Goal: Transaction & Acquisition: Purchase product/service

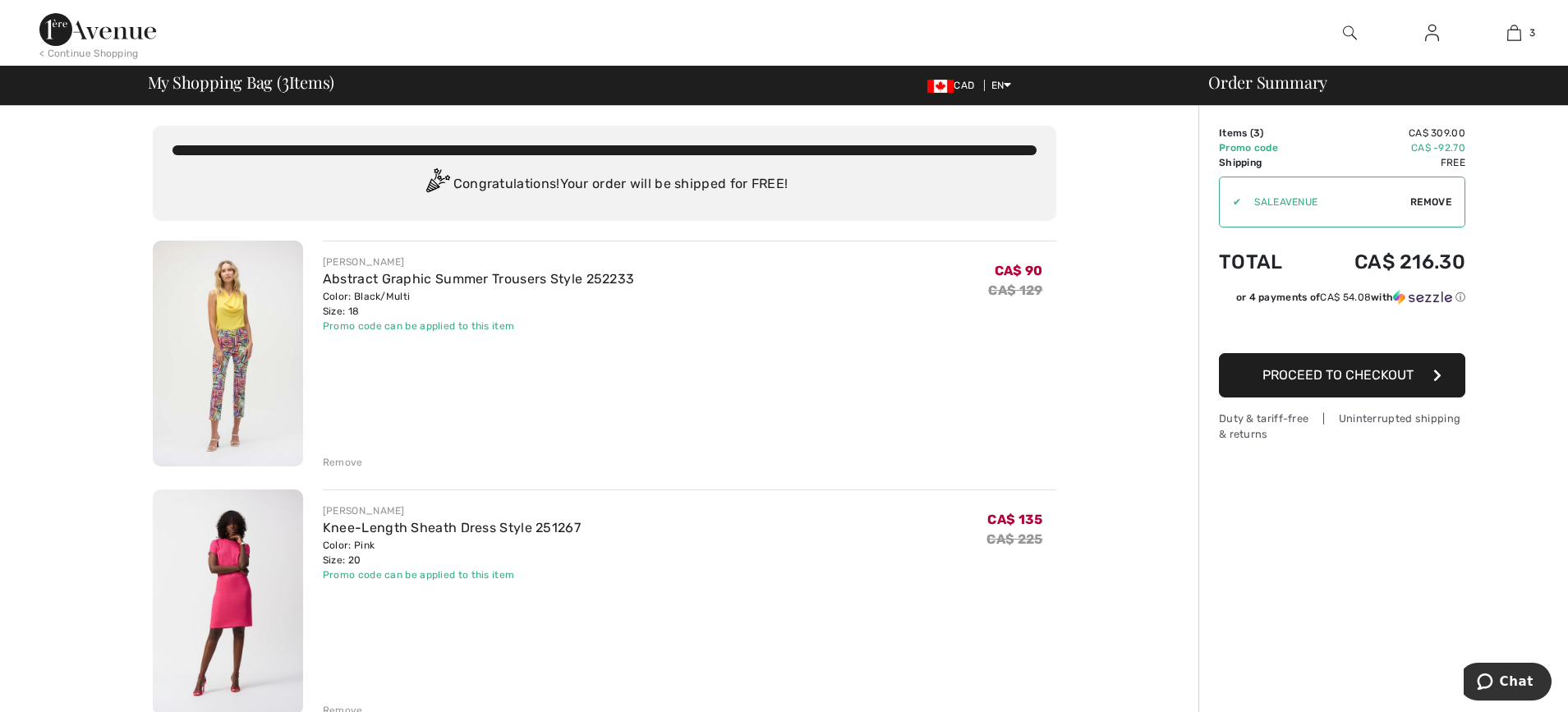
drag, startPoint x: 1574, startPoint y: 188, endPoint x: 1209, endPoint y: 237, distance: 368.3
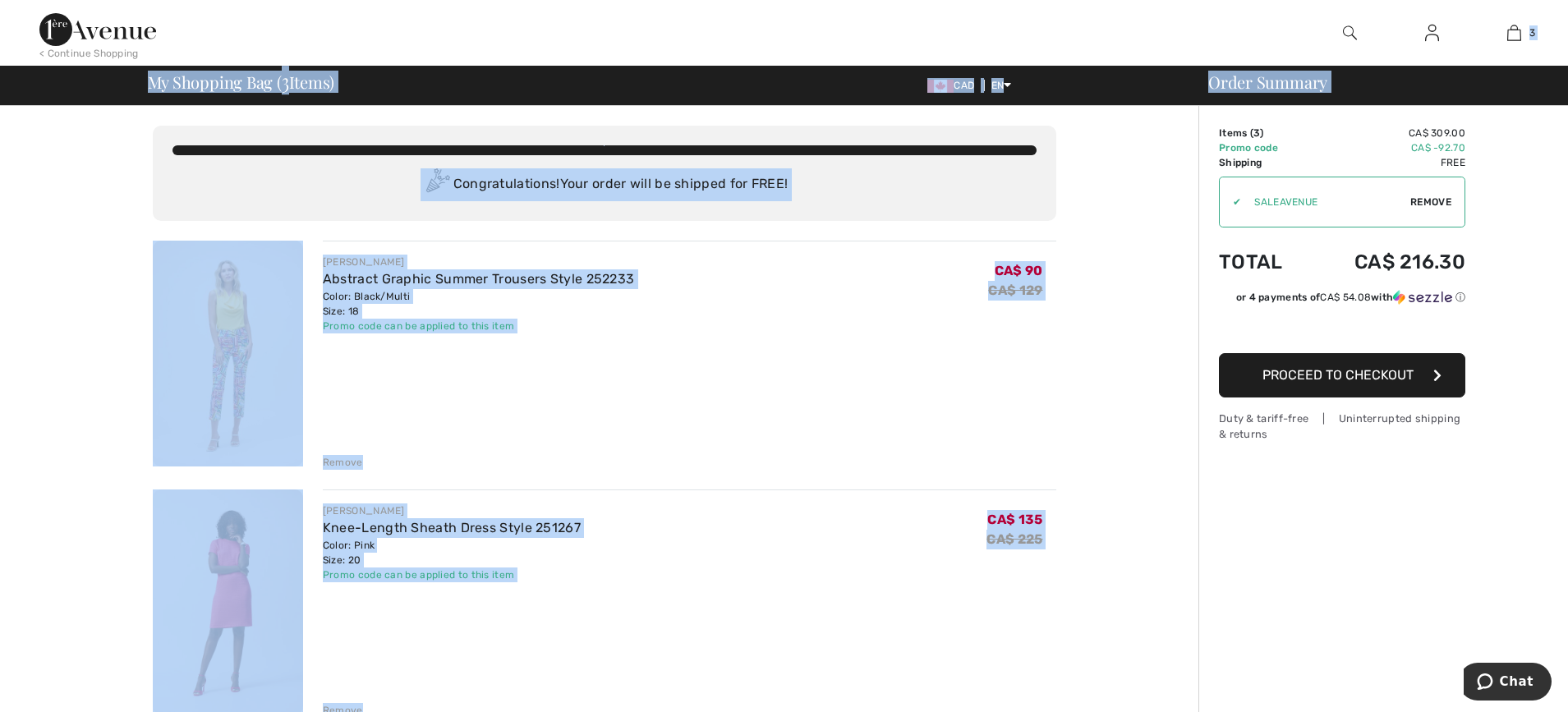
drag, startPoint x: 1567, startPoint y: 187, endPoint x: 1566, endPoint y: 39, distance: 148.0
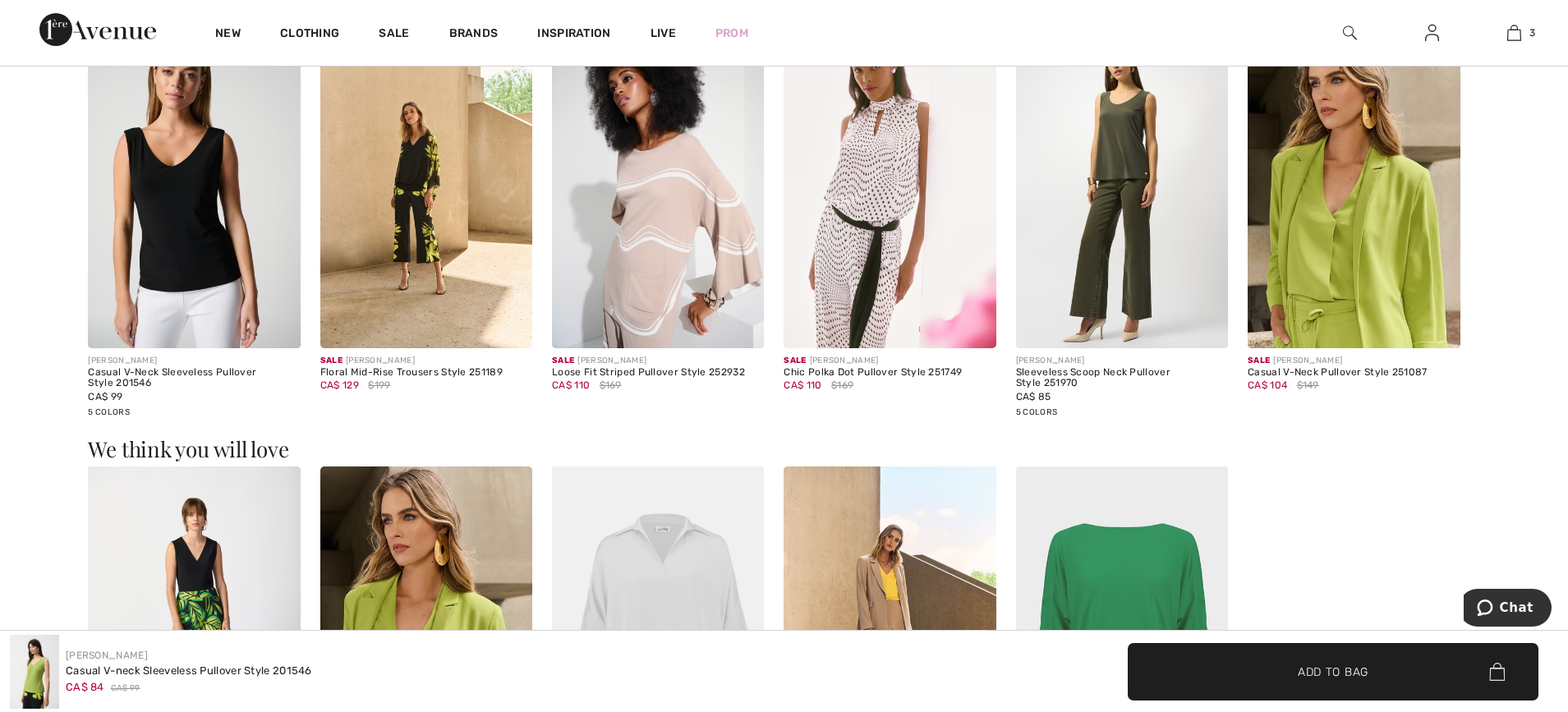
scroll to position [2315, 0]
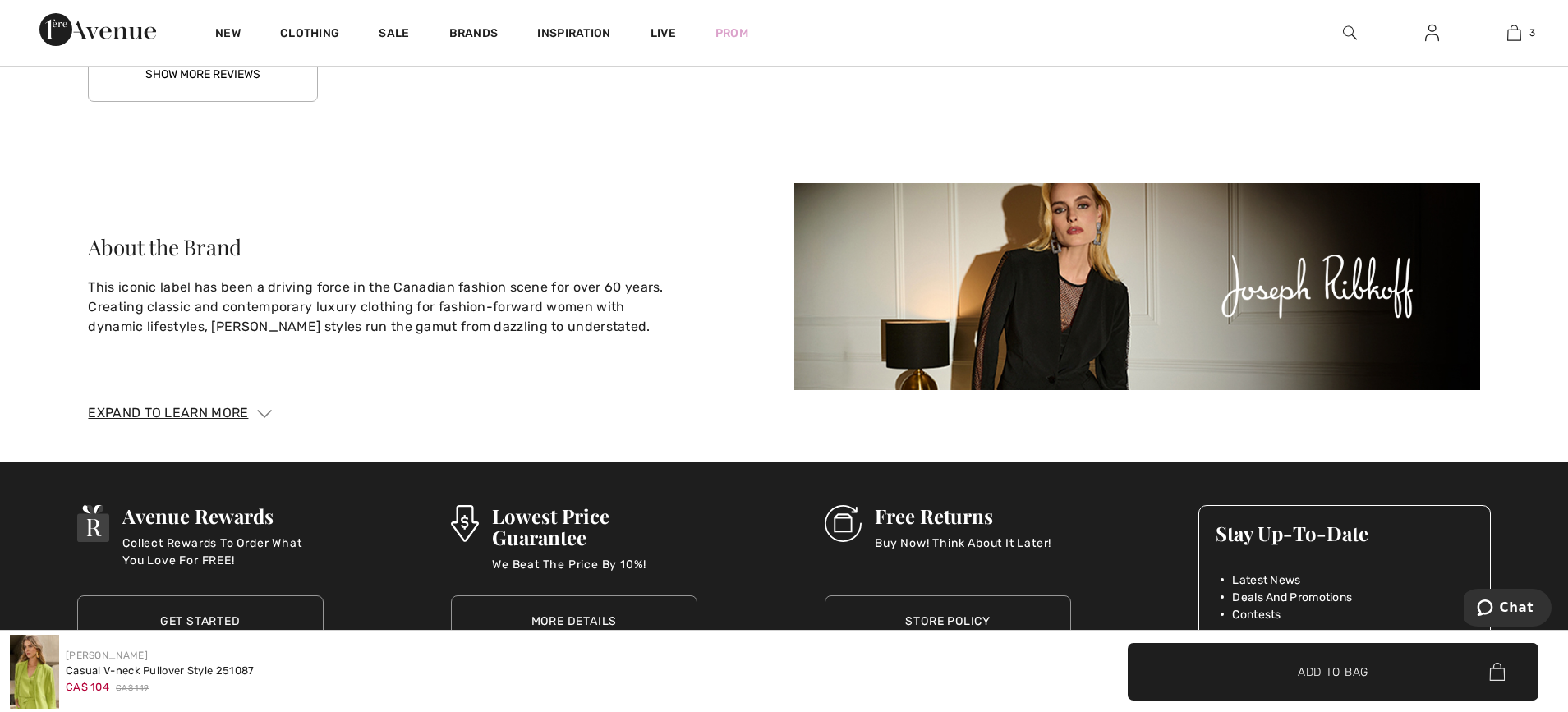
scroll to position [4292, 0]
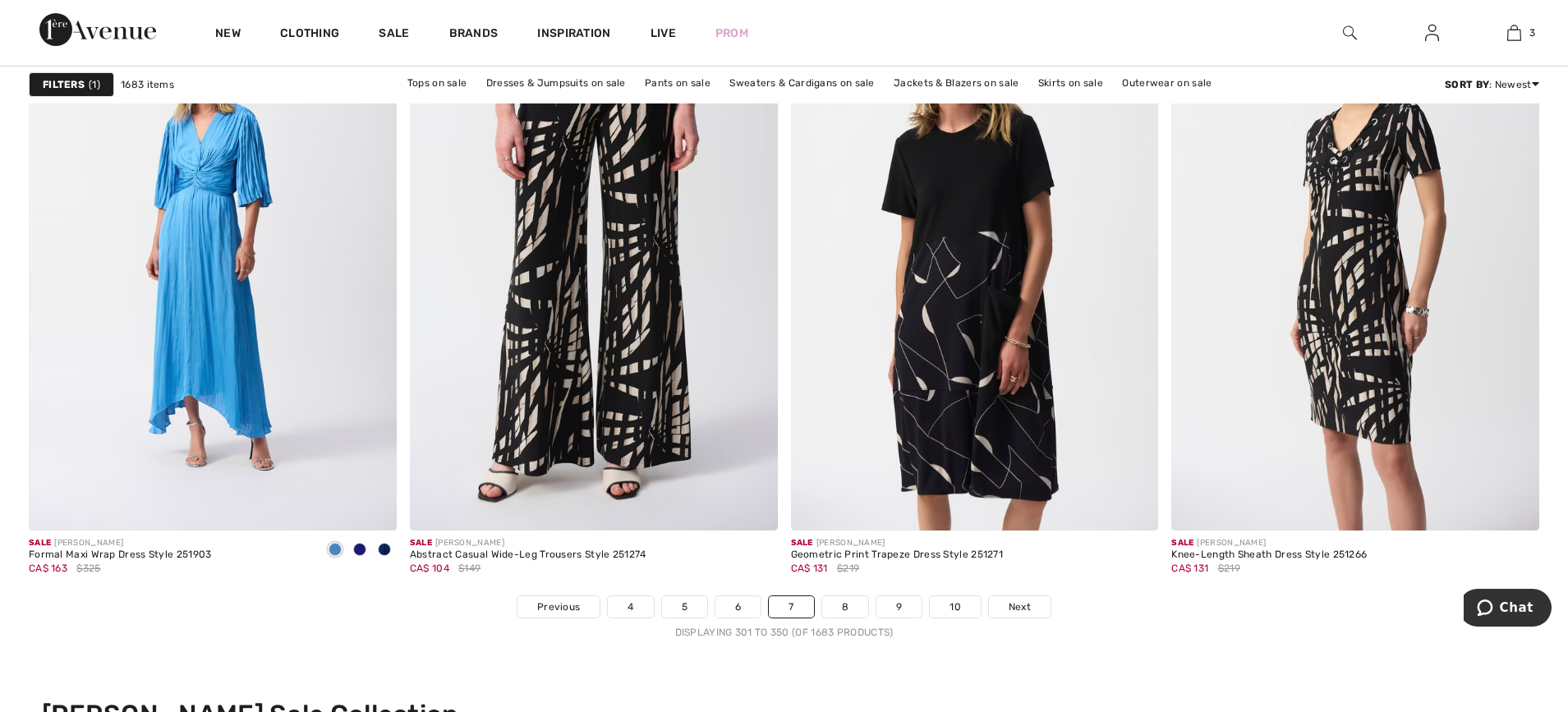
scroll to position [9619, 0]
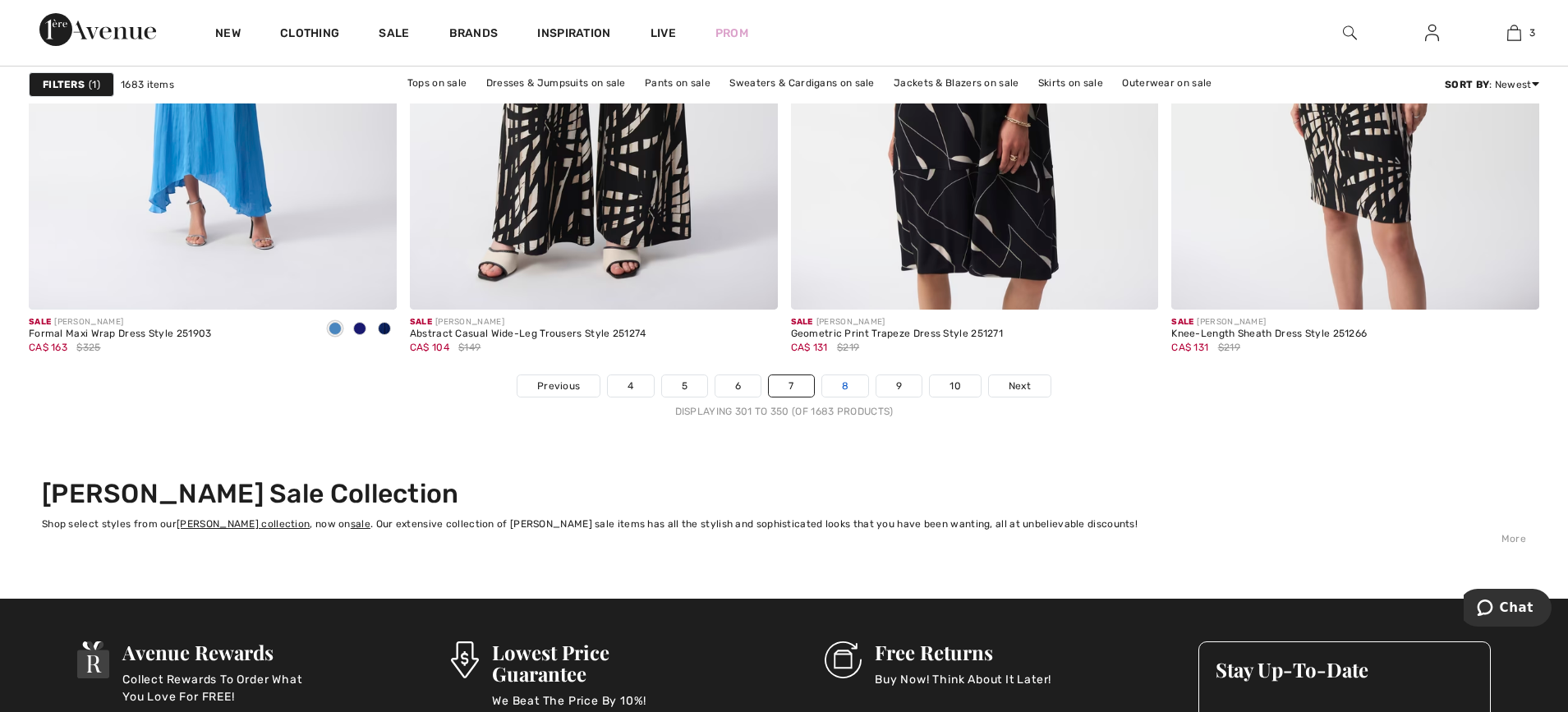
click at [846, 380] on link "8" at bounding box center [845, 386] width 46 height 21
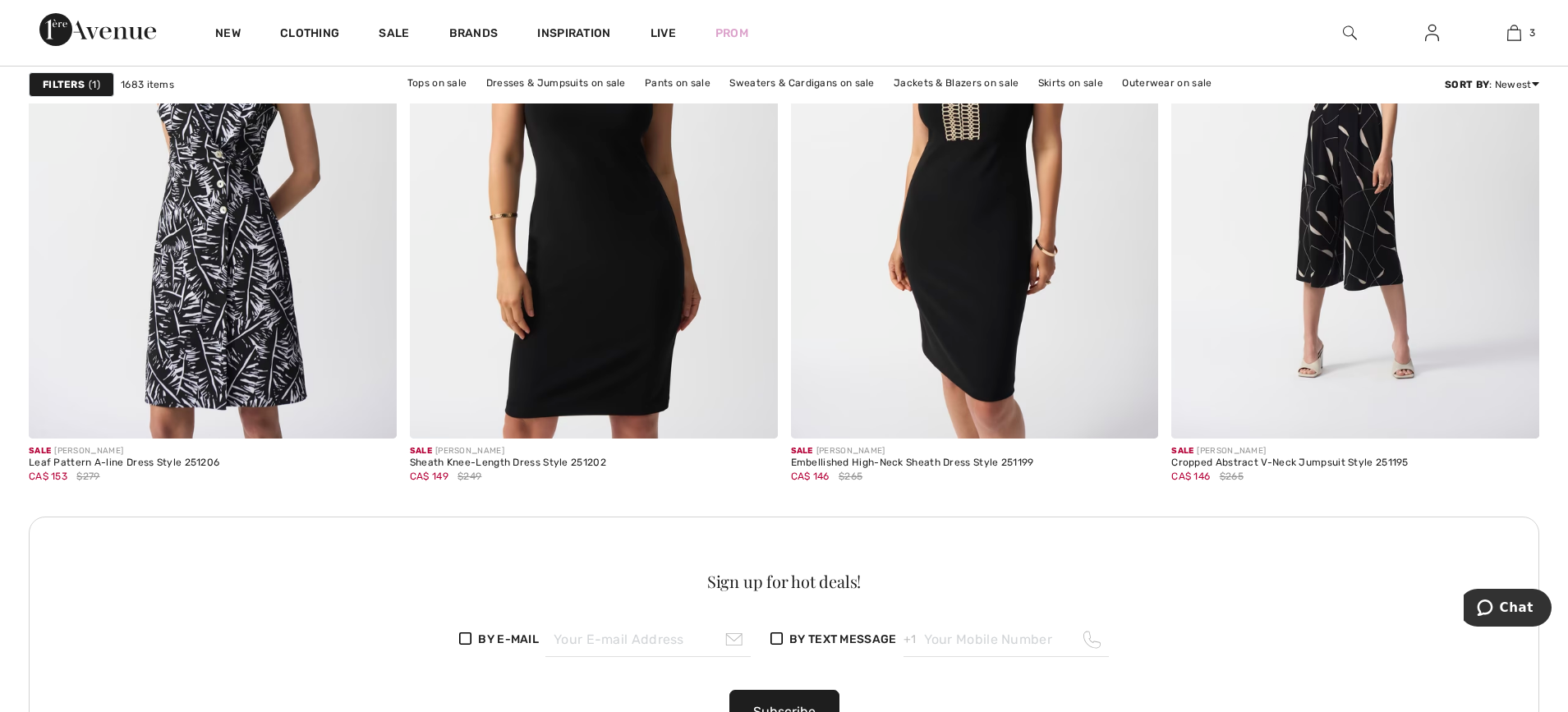
scroll to position [2274, 0]
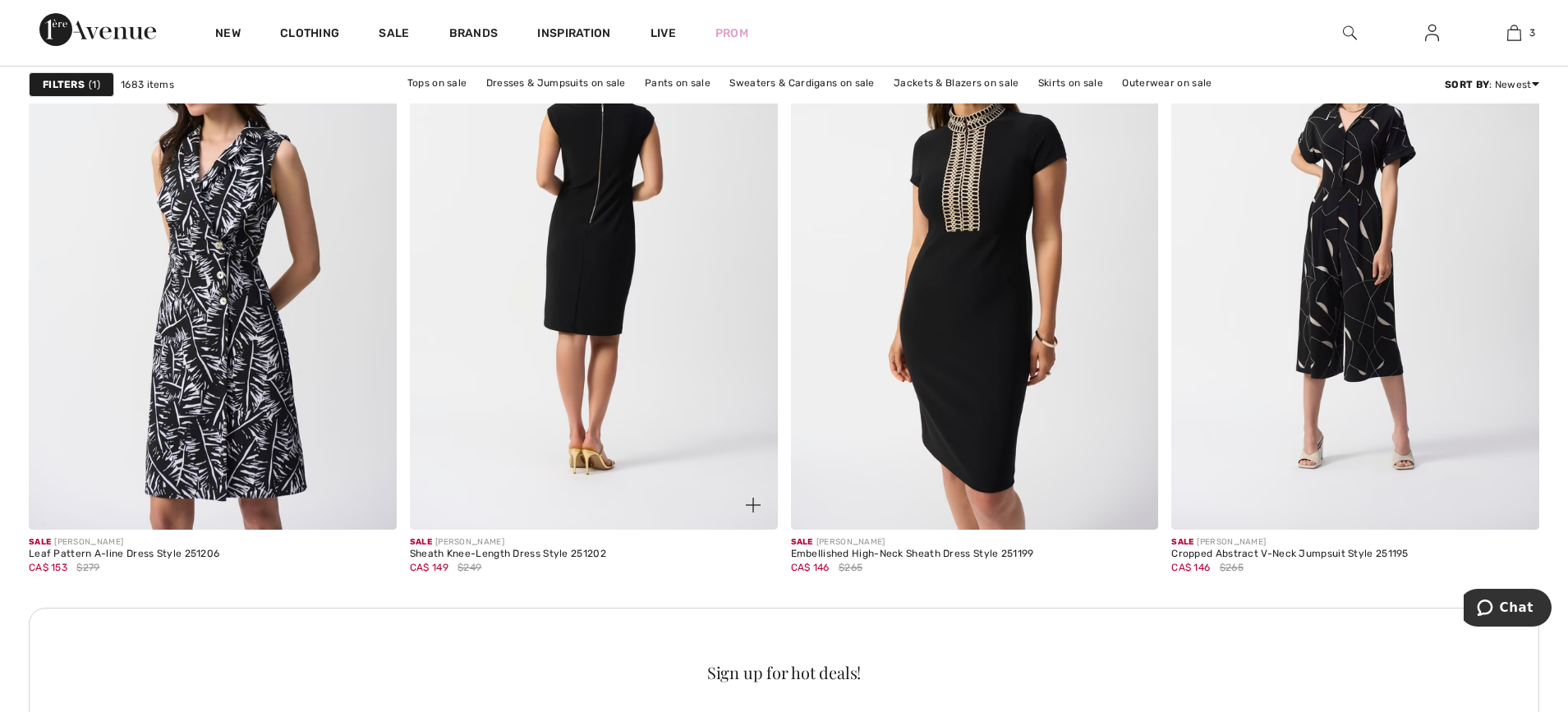
click at [605, 237] on img at bounding box center [594, 253] width 368 height 552
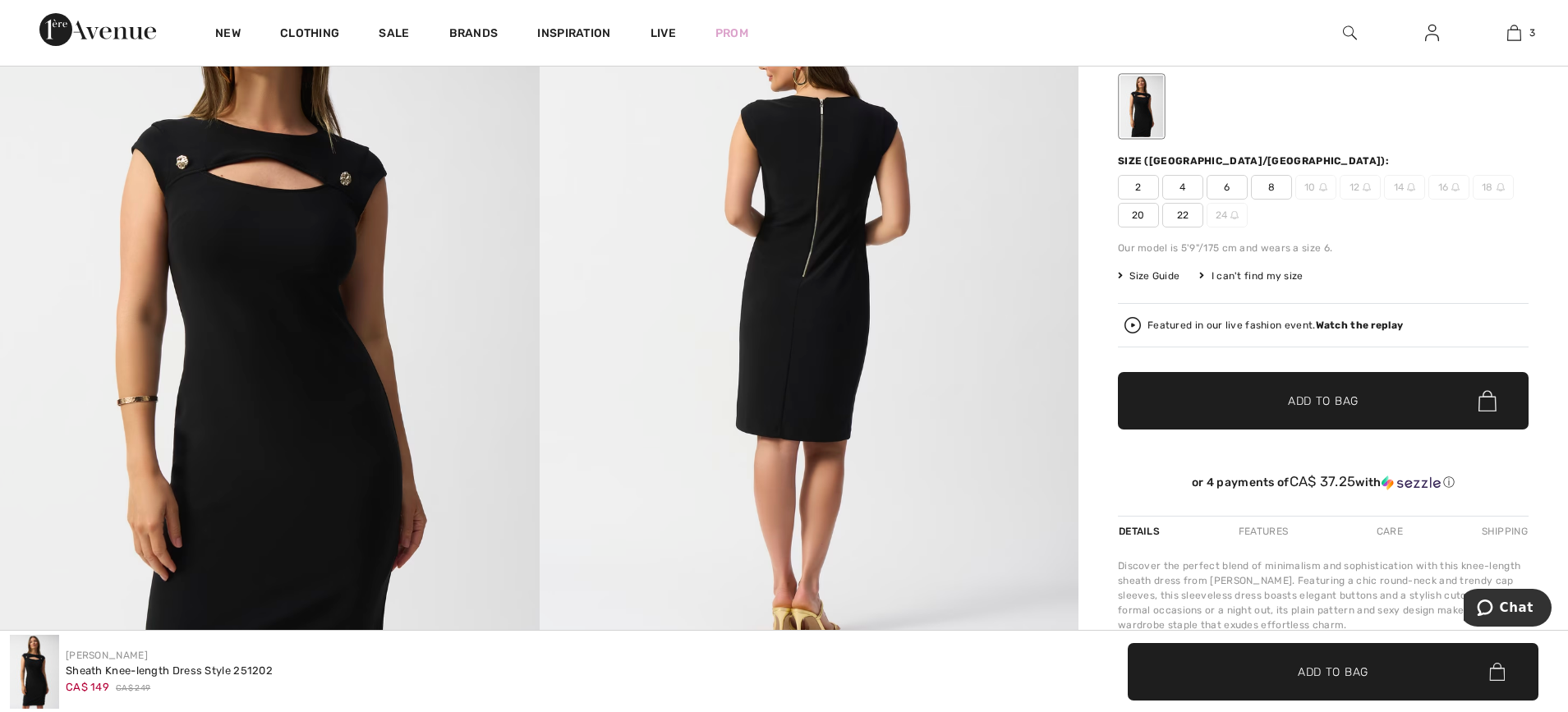
scroll to position [288, 0]
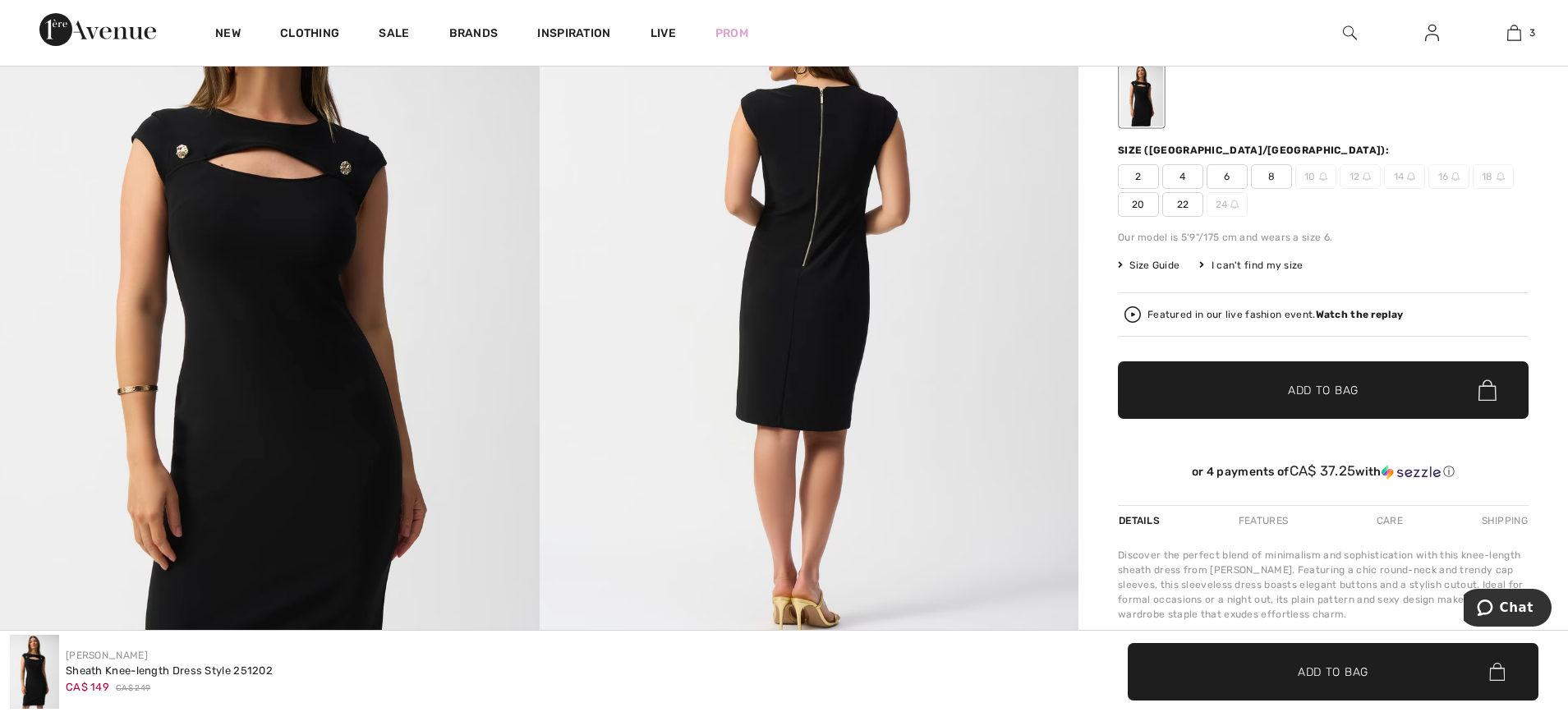
click at [1135, 200] on span "20" at bounding box center [1139, 204] width 41 height 24
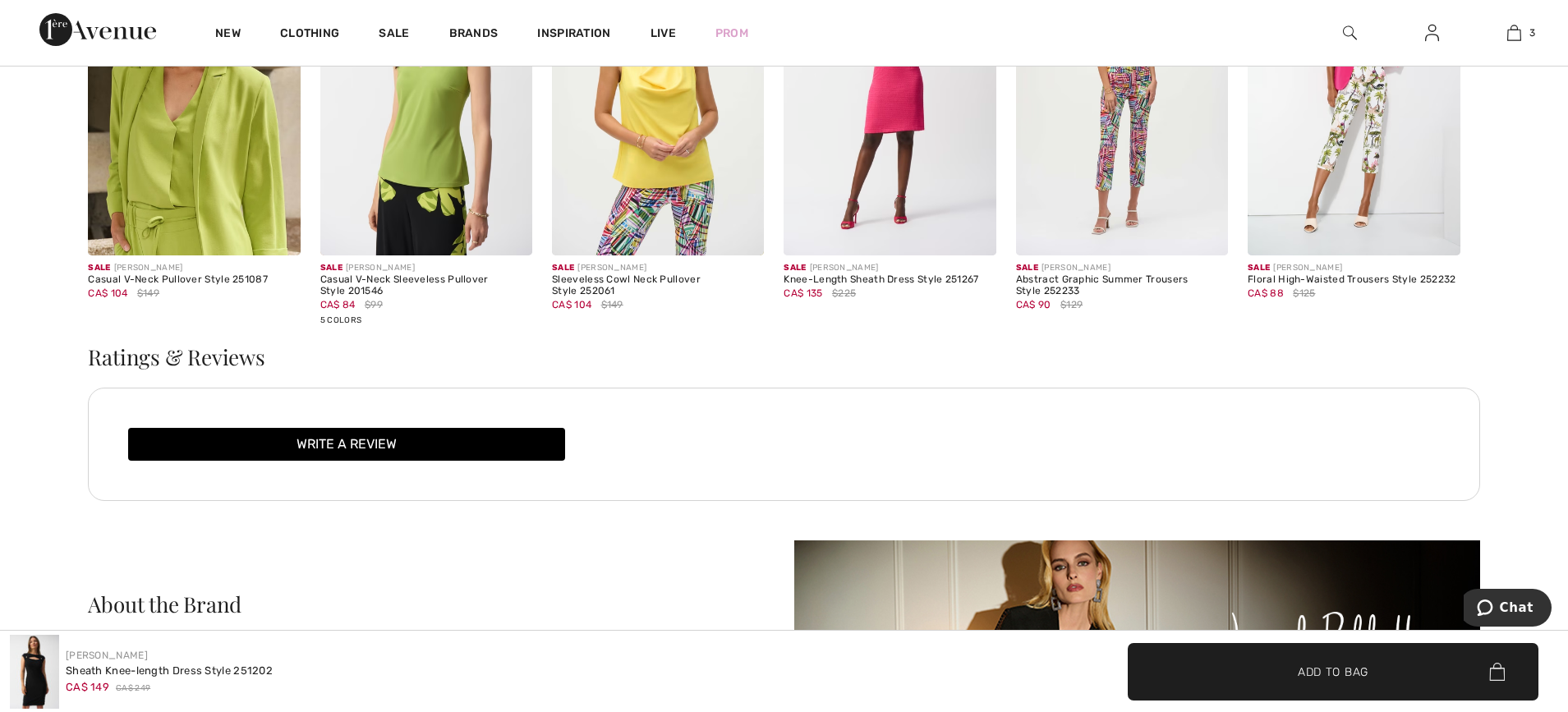
scroll to position [3389, 0]
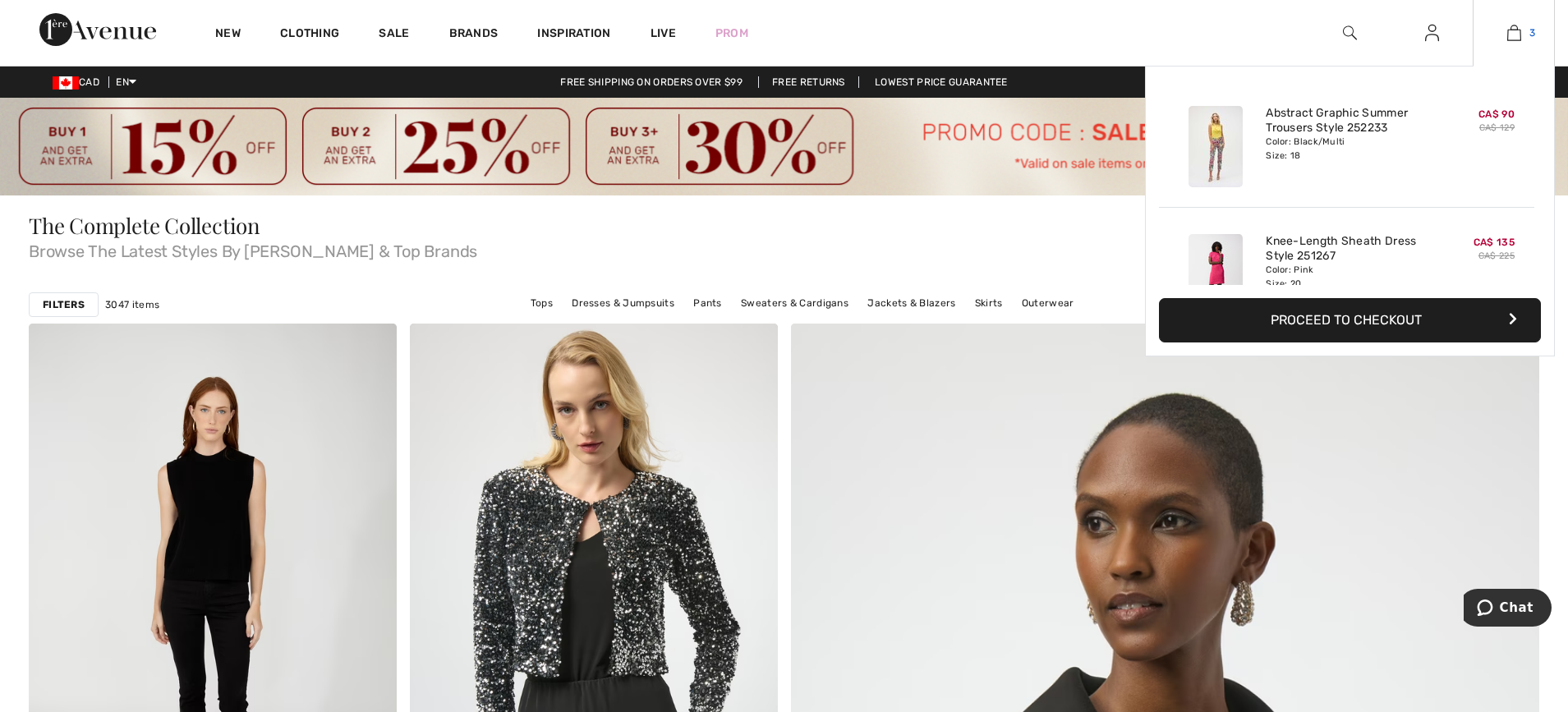
click at [1507, 32] on img at bounding box center [1514, 33] width 14 height 19
